Goal: Navigation & Orientation: Understand site structure

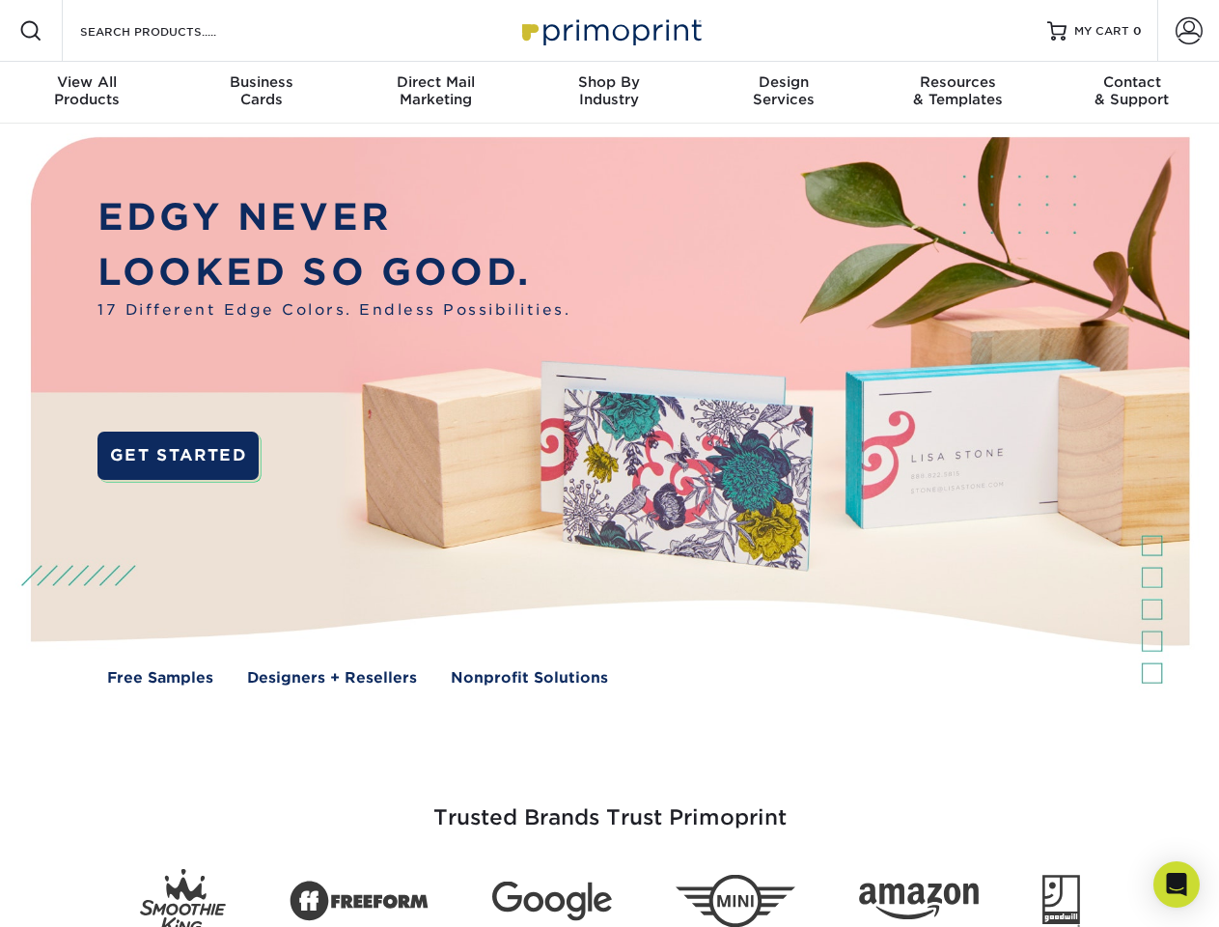
click at [609, 463] on img at bounding box center [609, 425] width 1206 height 603
click at [31, 31] on span at bounding box center [30, 30] width 23 height 23
click at [1188, 31] on span at bounding box center [1189, 30] width 27 height 27
click at [87, 93] on div "View All Products" at bounding box center [87, 90] width 174 height 35
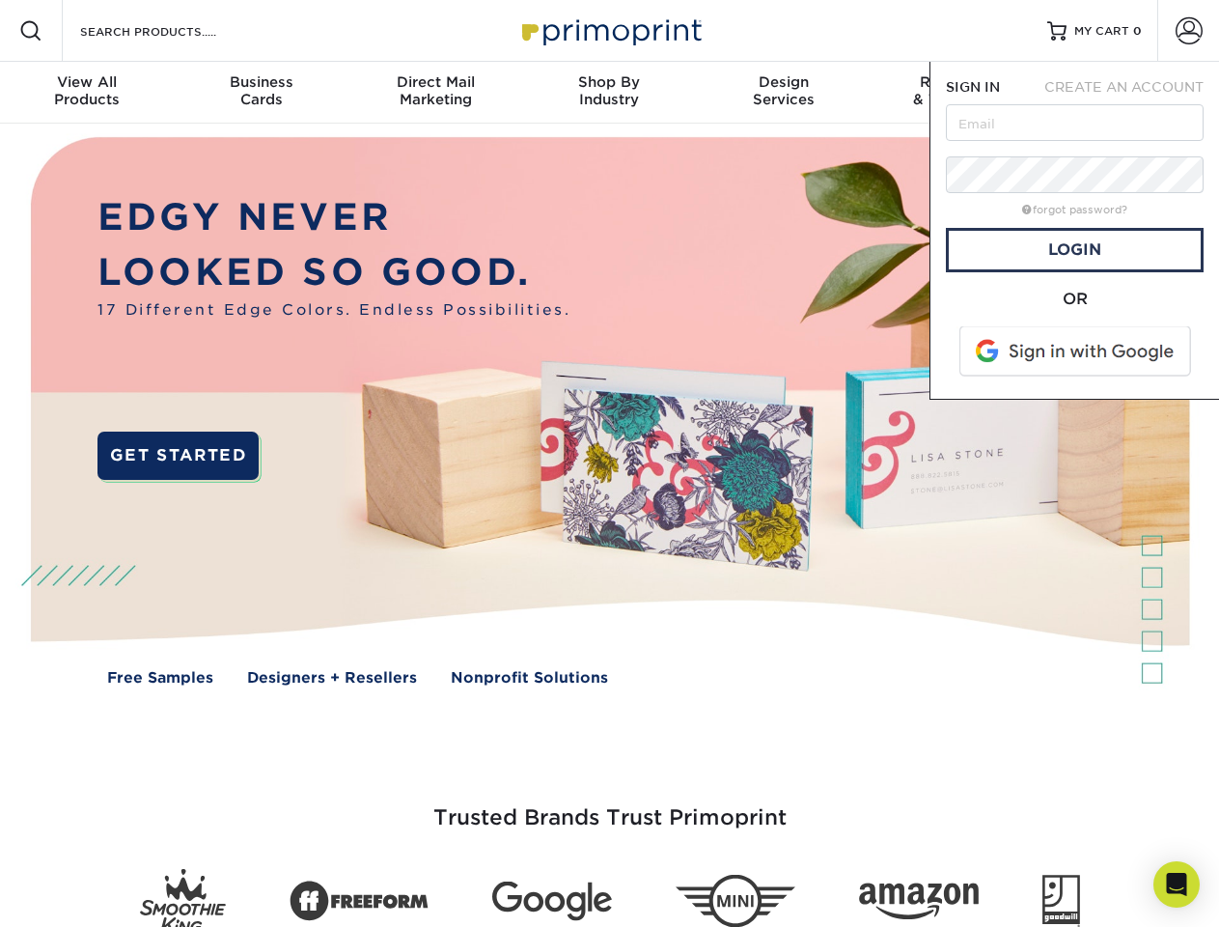
click at [261, 93] on div "Business Cards" at bounding box center [261, 90] width 174 height 35
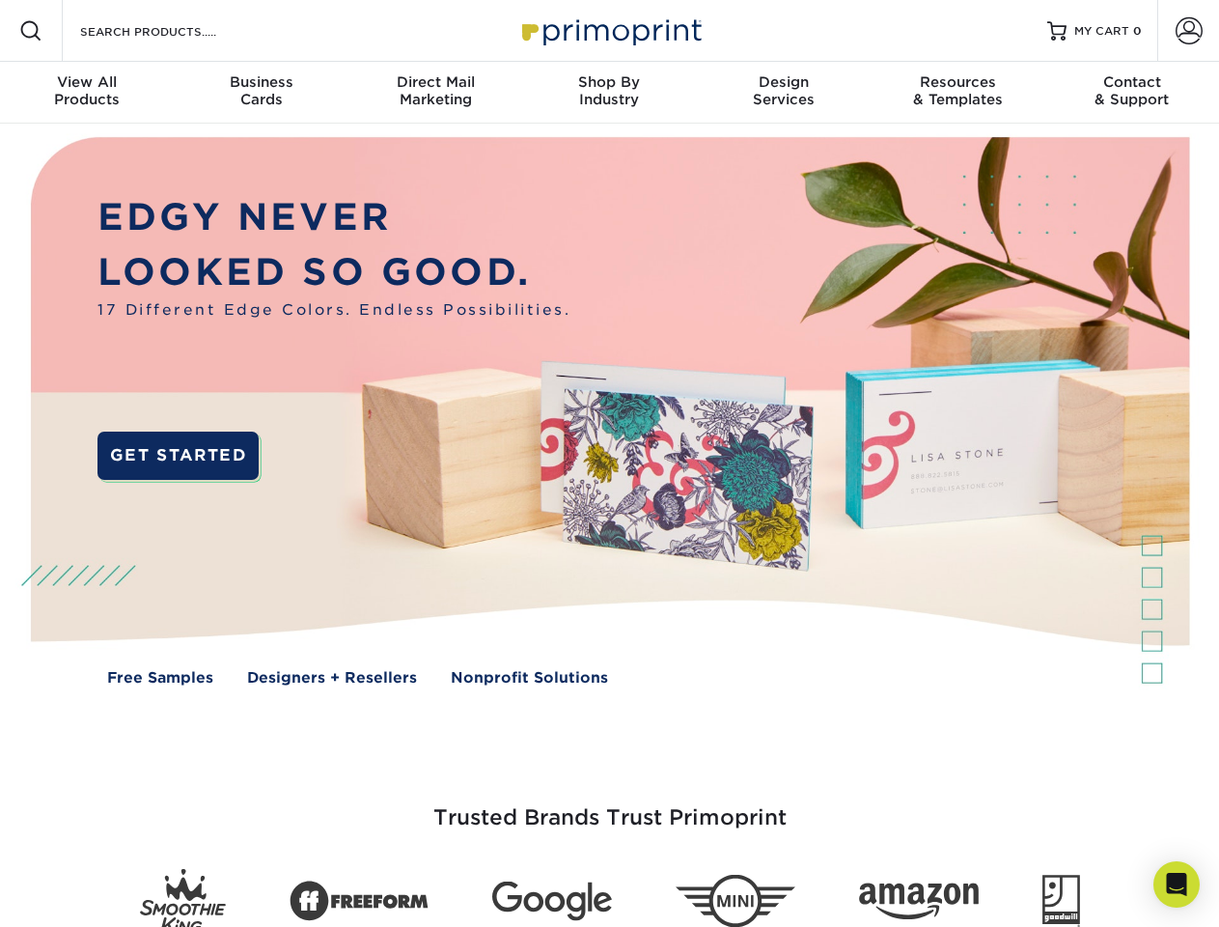
click at [435, 93] on div "Direct Mail Marketing" at bounding box center [435, 90] width 174 height 35
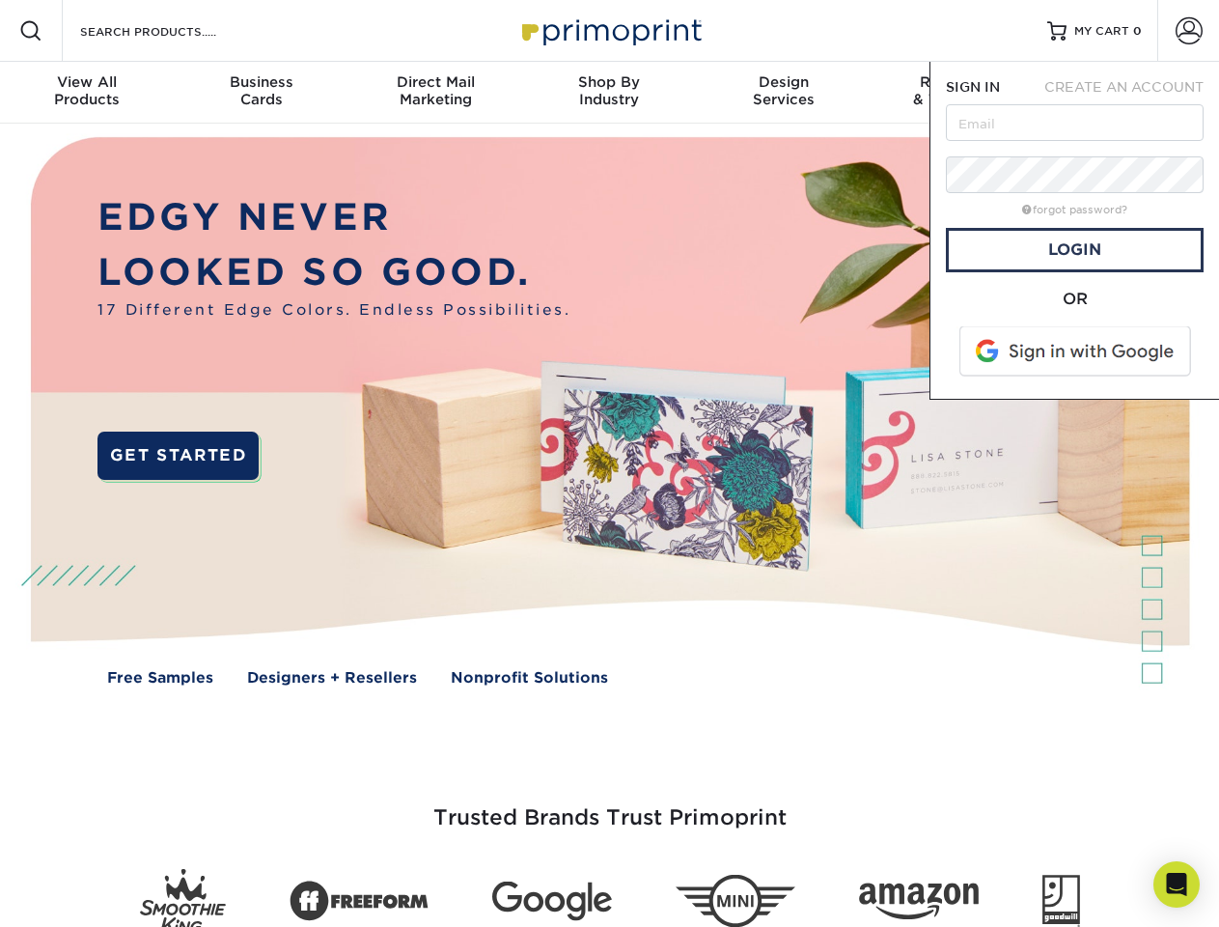
click at [609, 93] on div "Shop By Industry" at bounding box center [609, 90] width 174 height 35
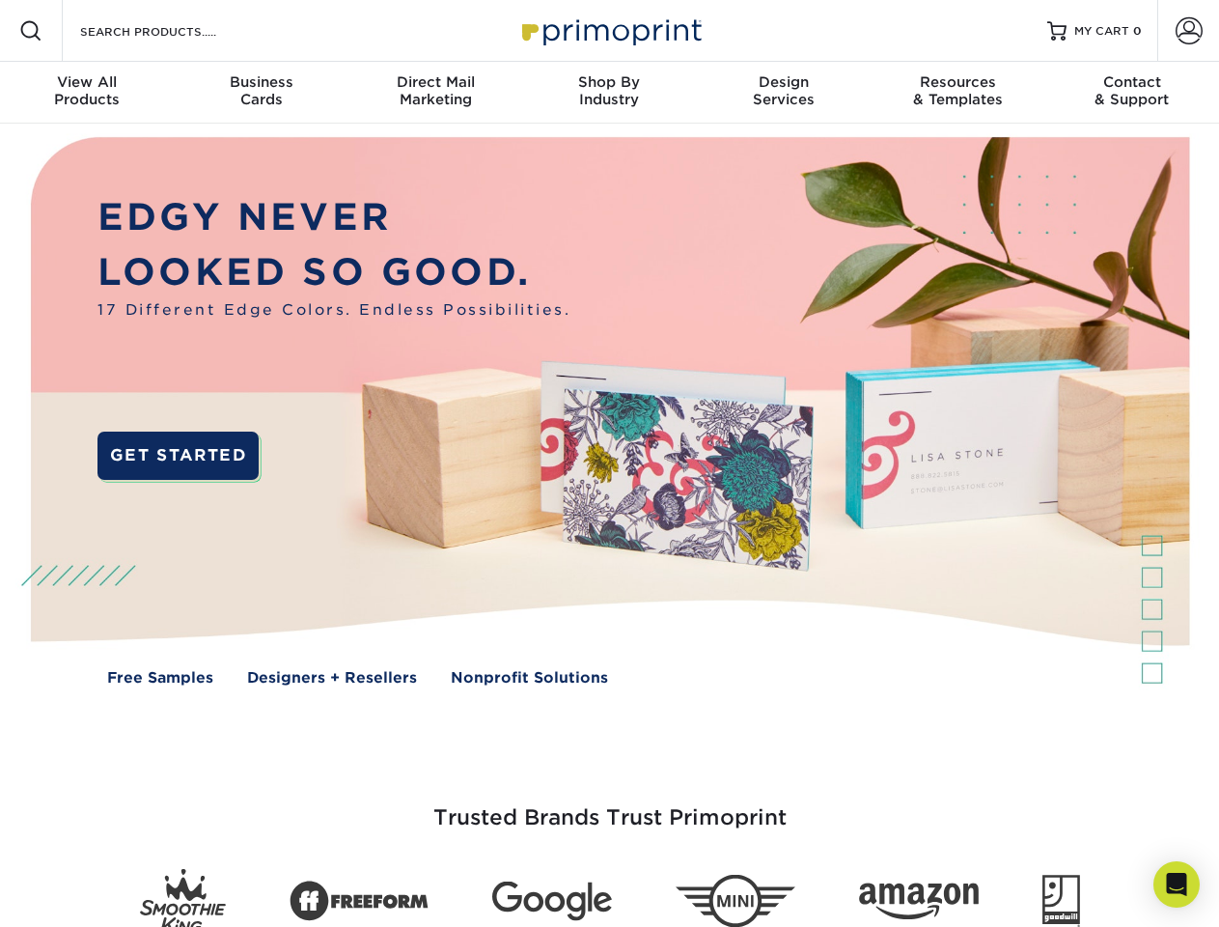
click at [784, 93] on div "Design Services" at bounding box center [784, 90] width 174 height 35
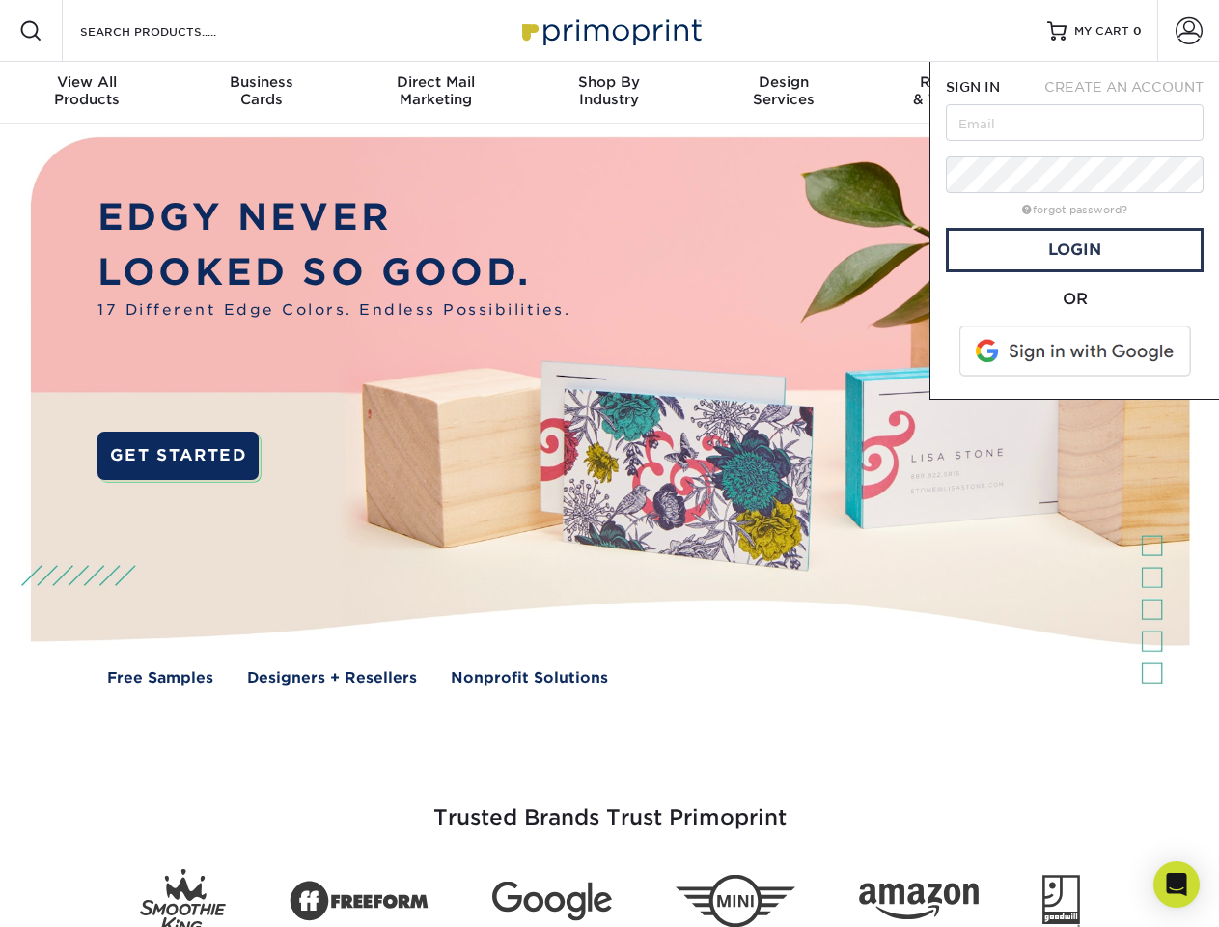
click at [957, 93] on span "SIGN IN" at bounding box center [973, 86] width 54 height 15
click at [1132, 93] on div "Contact & Support" at bounding box center [1132, 90] width 174 height 35
